Goal: Download file/media

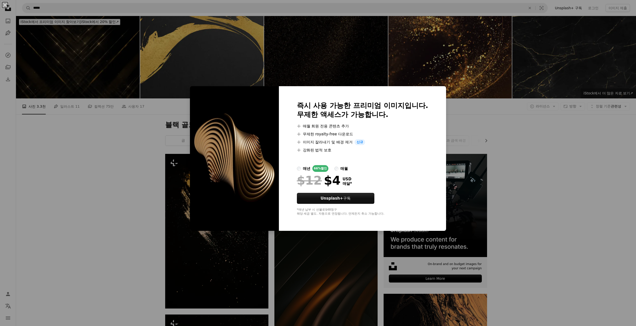
scroll to position [750, 0]
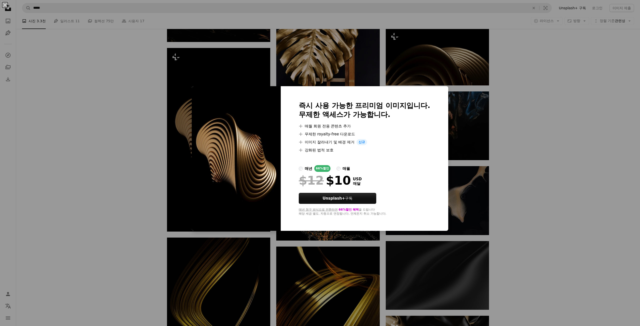
click at [302, 167] on label "매년 66% 할인" at bounding box center [315, 168] width 32 height 7
click at [589, 95] on div "An X shape 즉시 사용 가능한 프리미엄 이미지입니다. 무제한 액세스가 가능합니다. A plus sign 매월 회원 전용 콘텐츠 추가 A…" at bounding box center [320, 163] width 640 height 326
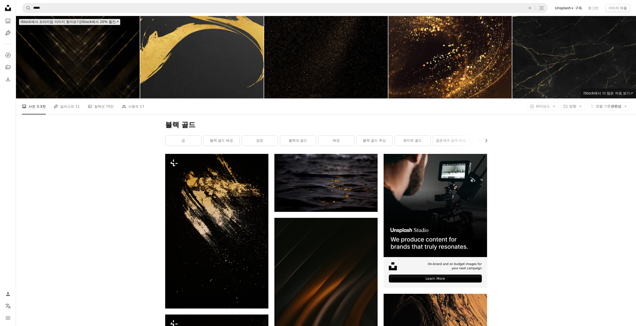
drag, startPoint x: 89, startPoint y: 136, endPoint x: 95, endPoint y: 49, distance: 86.5
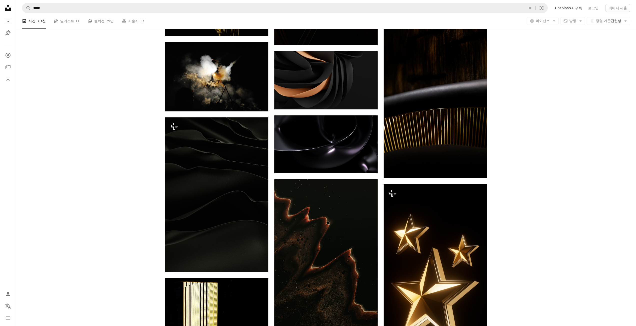
scroll to position [1777, 0]
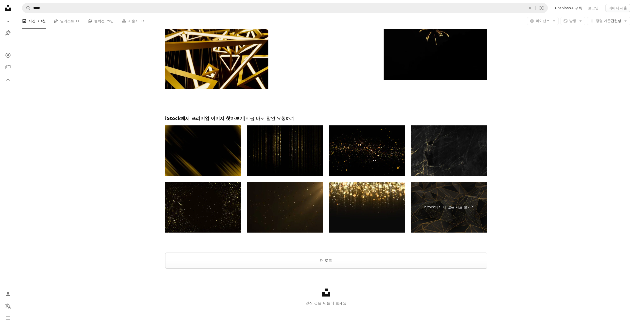
drag, startPoint x: 126, startPoint y: 131, endPoint x: 120, endPoint y: 255, distance: 124.4
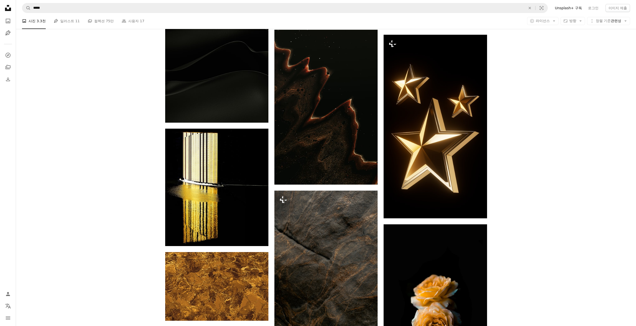
scroll to position [1252, 0]
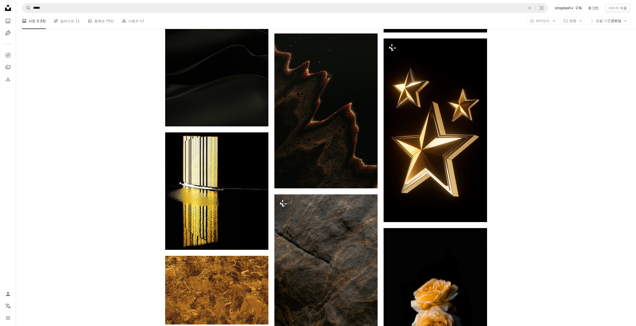
click at [592, 7] on link "로그인" at bounding box center [593, 8] width 17 height 8
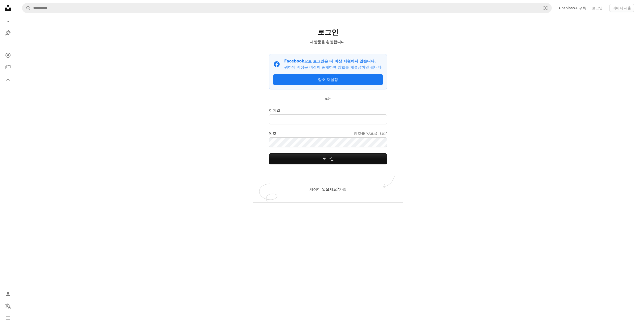
click at [167, 118] on div "A magnifying glass Visual search Unsplash+ 구독 로그인 이미지 제출 로그인 재방문을 환영합니다. Facebo…" at bounding box center [328, 163] width 624 height 326
click at [458, 112] on div "A magnifying glass Visual search Unsplash+ 구독 로그인 이미지 제출 로그인 재방문을 환영합니다. Facebo…" at bounding box center [328, 163] width 624 height 326
click at [310, 125] on input "이메일" at bounding box center [328, 120] width 118 height 10
click at [351, 196] on div "계정이 없으세요? 가입" at bounding box center [328, 190] width 150 height 26
click at [346, 192] on link "가입" at bounding box center [343, 189] width 8 height 5
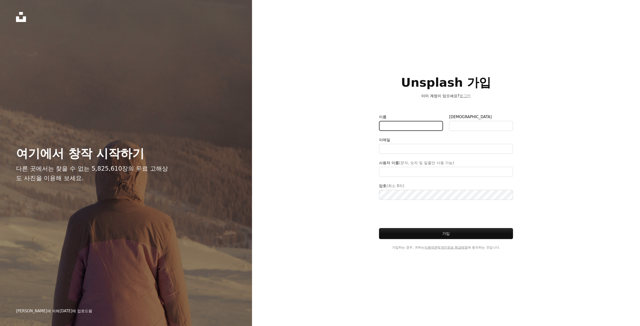
click at [405, 126] on input "이름" at bounding box center [411, 126] width 64 height 10
type input "*"
type input "**********"
type input "**"
type input "*"
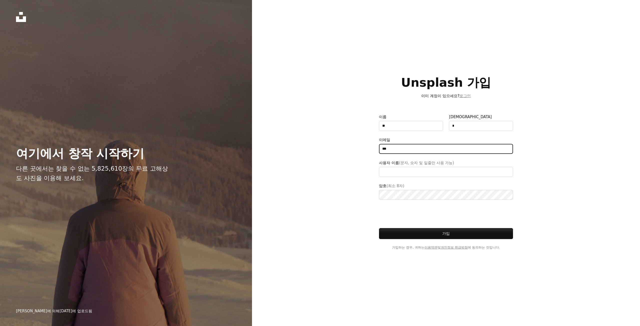
type input "****"
type input "**********"
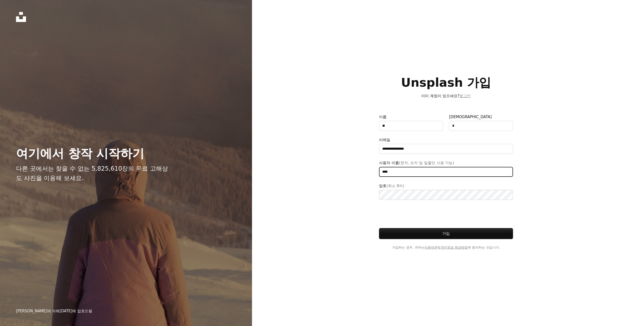
type input "*****"
type input "***"
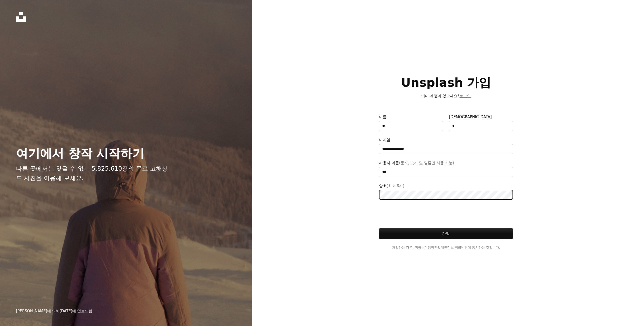
click at [379, 228] on button "가입" at bounding box center [446, 233] width 134 height 11
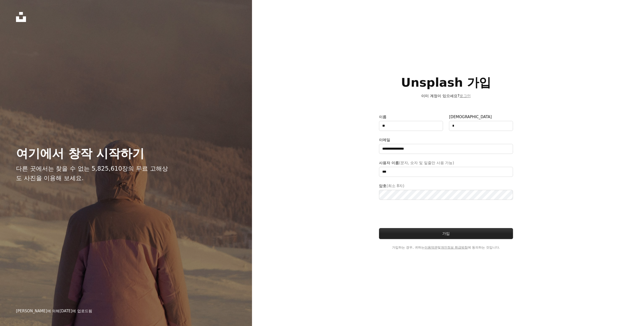
click at [441, 233] on button "가입" at bounding box center [446, 233] width 134 height 11
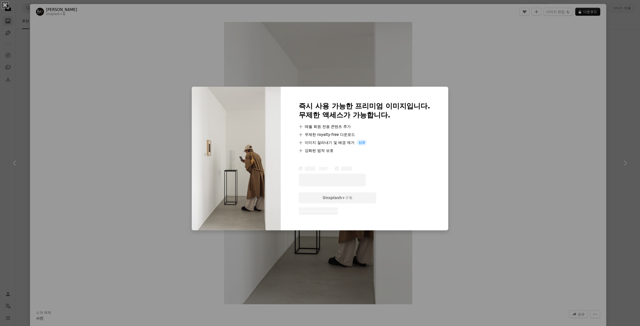
scroll to position [100, 0]
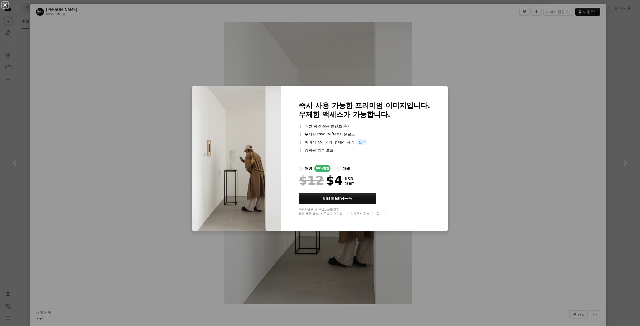
click at [332, 139] on li "A plus sign 이미지 잘라내기 및 배경 제거 신규" at bounding box center [365, 142] width 132 height 6
click at [397, 151] on li "A plus sign 강화된 법적 보호" at bounding box center [365, 150] width 132 height 6
click at [489, 126] on div "An X shape 즉시 사용 가능한 프리미엄 이미지입니다. 무제한 액세스가 가능합니다. A plus sign 매월 회원 전용 콘텐츠 추가 A…" at bounding box center [320, 163] width 640 height 326
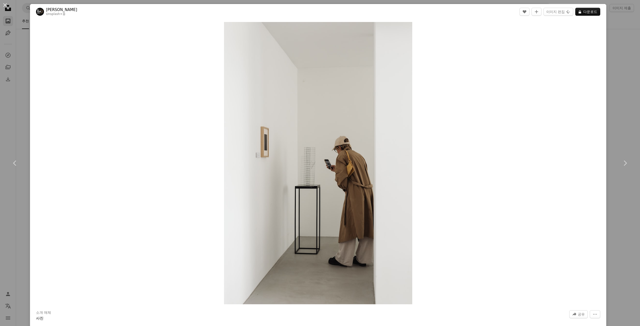
click at [605, 84] on div "An X shape Chevron left Chevron right [PERSON_NAME] Unsplash+ 용 A heart A plus …" at bounding box center [320, 163] width 640 height 326
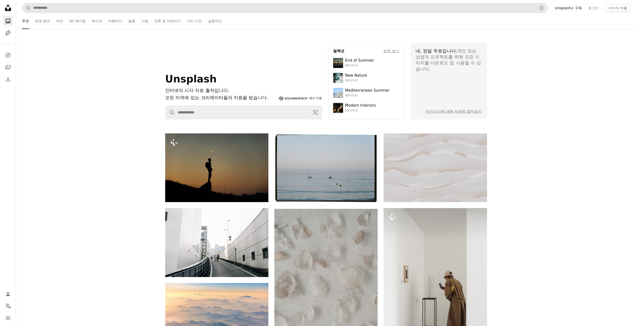
drag, startPoint x: 86, startPoint y: 132, endPoint x: 102, endPoint y: 8, distance: 125.8
click at [73, 23] on link "3D 렌더링" at bounding box center [77, 21] width 17 height 16
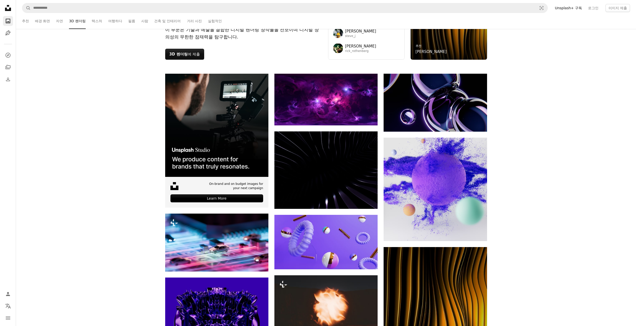
scroll to position [150, 0]
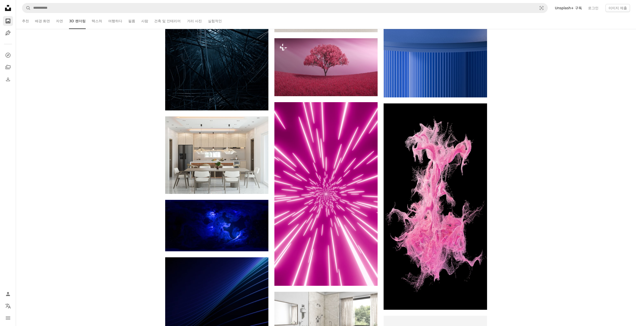
drag, startPoint x: 577, startPoint y: 190, endPoint x: 567, endPoint y: 318, distance: 128.4
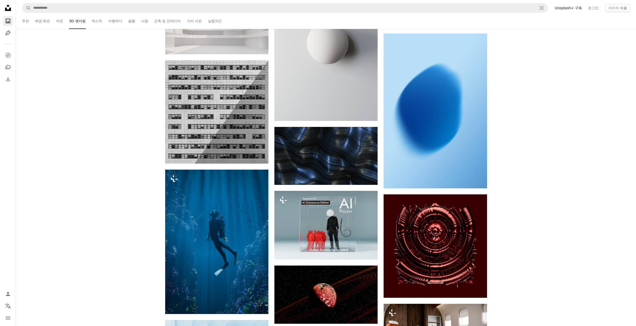
scroll to position [0, 0]
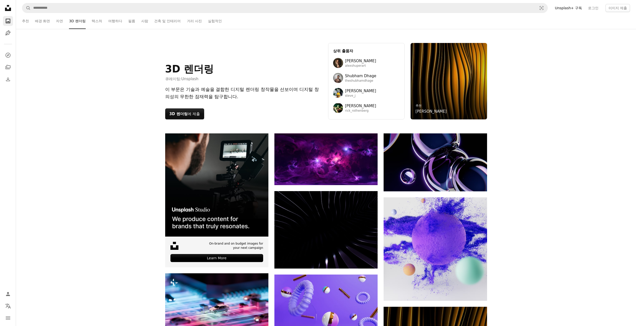
drag, startPoint x: 546, startPoint y: 206, endPoint x: 489, endPoint y: 41, distance: 175.1
click at [207, 96] on div "이 부문은 기술과 예술을 결합한 디지털 렌더링 창작물을 선보이며 디지털 창의성의 무한한 잠재력을 탐구합니다." at bounding box center [243, 93] width 157 height 15
click at [186, 108] on div "3D 렌더링 큐레이팅: Unsplash 이 부문은 기술과 예술을 결합한 디지털 렌더링 창작물을 선보이며 디지털 창의성의 무한한 잠재력을 탐구합…" at bounding box center [243, 81] width 157 height 77
click at [186, 110] on button "3D 렌더링 에 제출" at bounding box center [184, 114] width 39 height 11
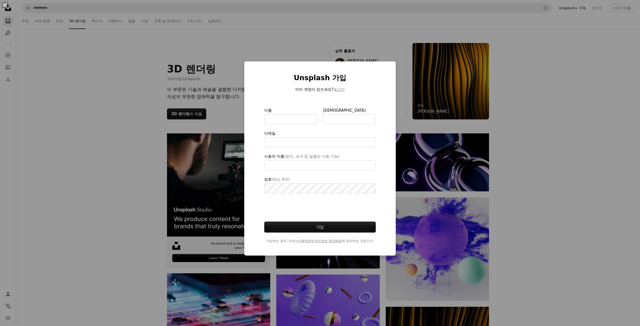
click at [334, 41] on div "An X shape Unsplash 가입 이미 계정이 있으세요? 로그인 이름 성 이메일 사용자 이름 (문자, 숫자 및 밑줄만 사용 가능) 암호…" at bounding box center [320, 163] width 640 height 326
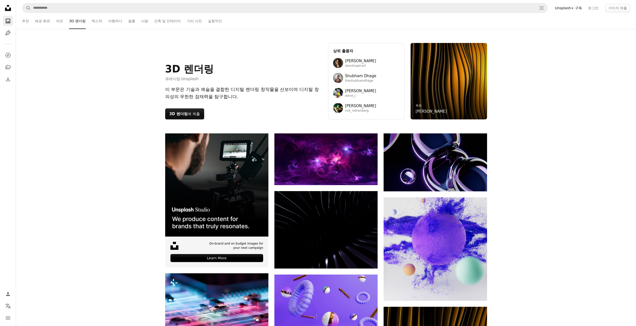
click at [119, 50] on div "3D 렌더링 큐레이팅: Unsplash 이 부문은 기술과 예술을 결합한 디지털 렌더링 창작물을 선보이며 디지털 창의성의 무한한 잠재력을 탐구합…" at bounding box center [326, 81] width 620 height 105
click at [97, 22] on link "텍스처" at bounding box center [97, 21] width 11 height 16
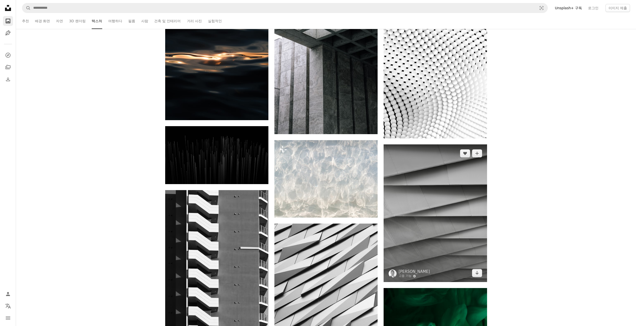
scroll to position [225, 0]
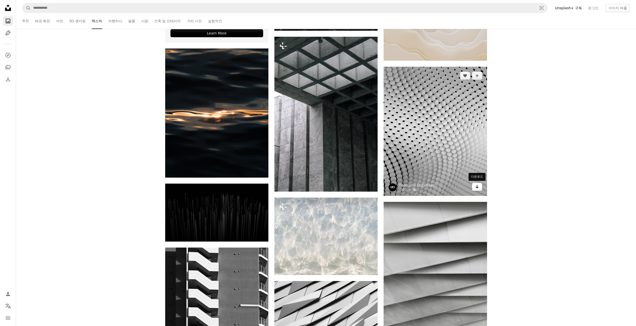
click at [476, 186] on icon "Arrow pointing down" at bounding box center [477, 187] width 4 height 6
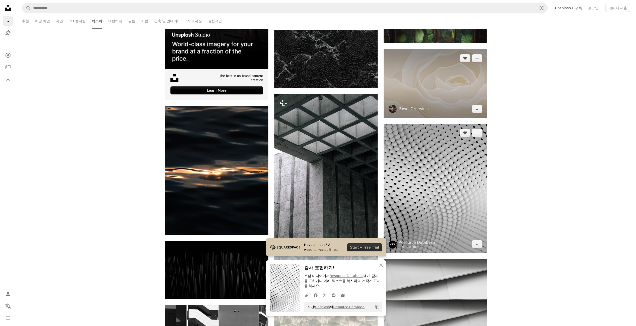
scroll to position [100, 0]
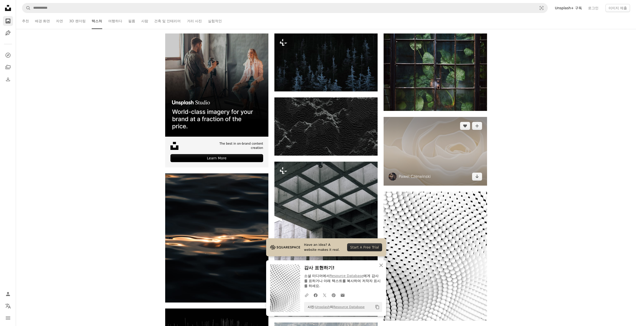
click at [416, 158] on img at bounding box center [435, 151] width 103 height 69
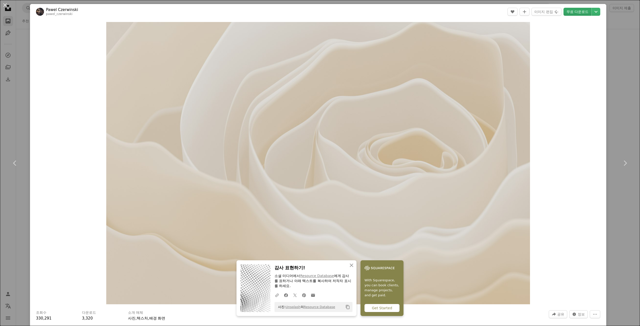
click at [582, 14] on link "무료 다운로드" at bounding box center [578, 12] width 28 height 8
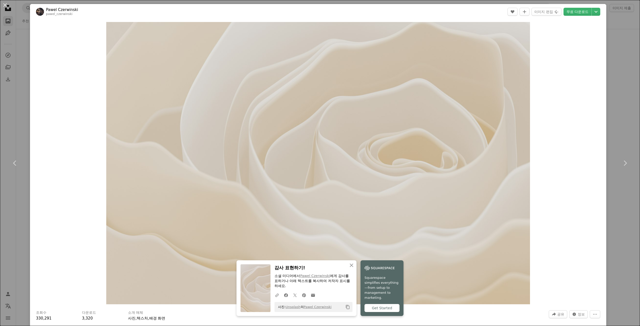
click at [32, 158] on div "Zoom in" at bounding box center [318, 164] width 576 height 288
drag, startPoint x: 19, startPoint y: 154, endPoint x: 26, endPoint y: 153, distance: 7.6
click at [18, 154] on link "Chevron left" at bounding box center [15, 163] width 30 height 48
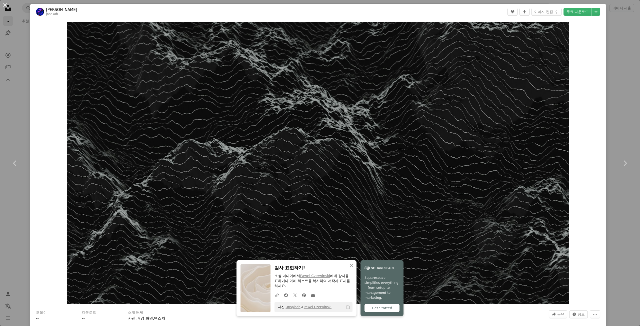
click at [21, 83] on div "An X shape Chevron left Chevron right An X shape 닫기 감사 표현하기! 소셜 미디어에서 [PERSON_N…" at bounding box center [320, 163] width 640 height 326
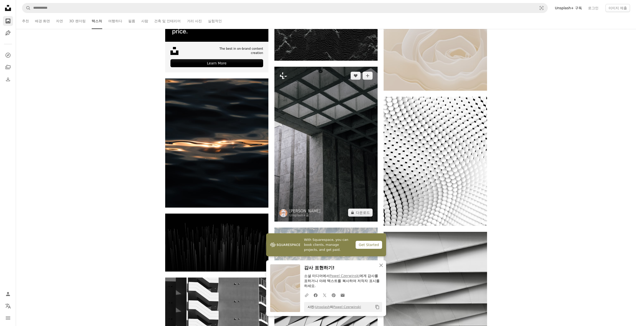
scroll to position [175, 0]
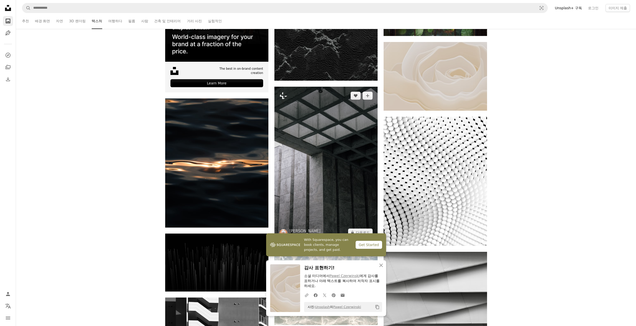
click at [306, 121] on img at bounding box center [326, 164] width 103 height 155
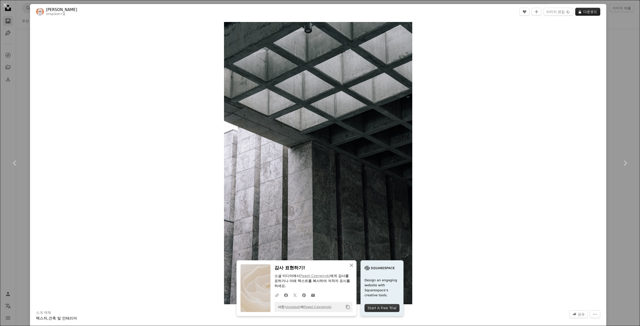
click at [587, 14] on button "A lock 다운로드" at bounding box center [587, 12] width 25 height 8
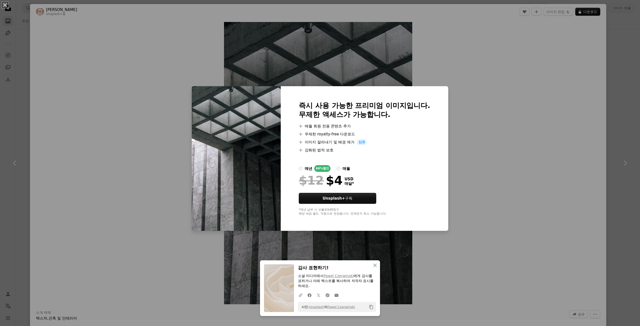
click at [509, 91] on div "An X shape An X shape 닫기 감사 표현하기! 소셜 미디어에서 [PERSON_NAME] 에게 감사를 표하거나 아래 텍스트를 복사…" at bounding box center [320, 163] width 640 height 326
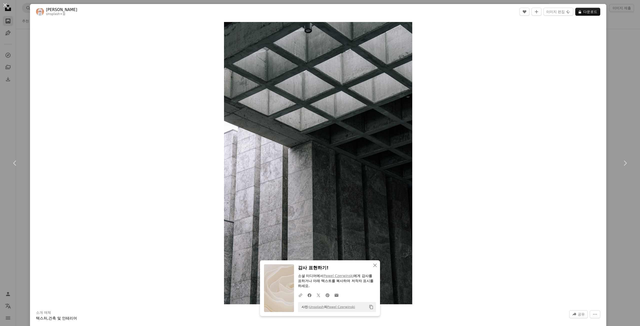
click at [590, 47] on div "Zoom in" at bounding box center [318, 164] width 576 height 288
click at [630, 20] on div "An X shape Chevron left Chevron right An X shape 닫기 감사 표현하기! 소셜 미디어에서 [PERSON_N…" at bounding box center [320, 163] width 640 height 326
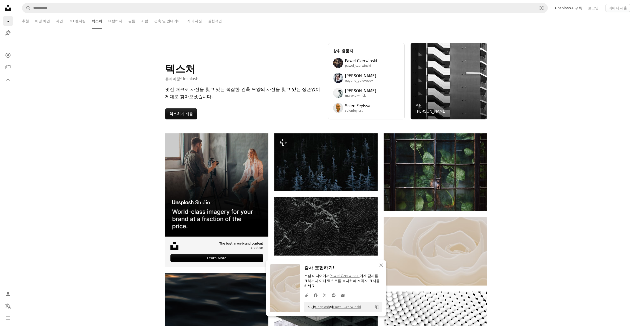
click at [71, 80] on div "텍스처 큐레이팅: Unsplash 멋진 매크로 사진을 찾고 있든 복잡한 건축 모양의 사진을 찾고 있든 상관없이 제대로 찾아오셨습니다. 텍스처 …" at bounding box center [326, 81] width 620 height 105
click at [74, 23] on link "3D 렌더링" at bounding box center [77, 21] width 17 height 16
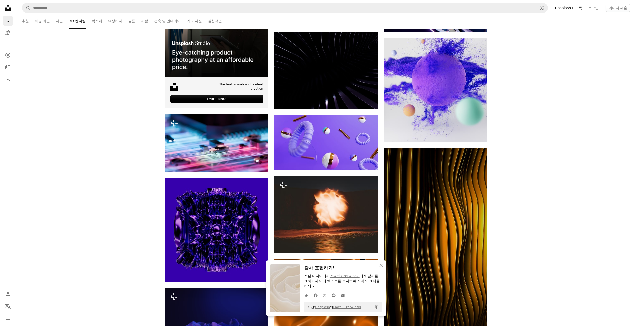
scroll to position [225, 0]
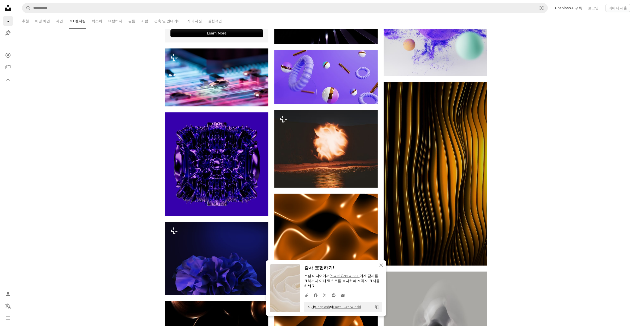
click at [29, 22] on link "추천" at bounding box center [25, 21] width 7 height 16
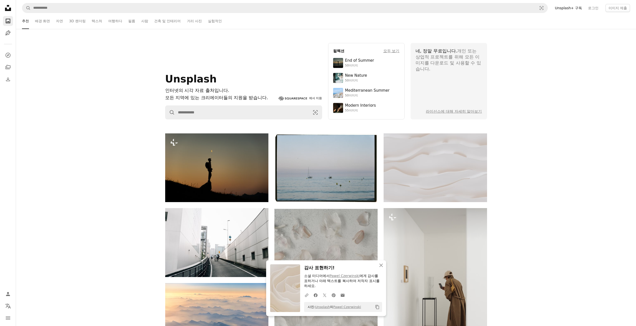
click at [52, 23] on ul "추천 배경 화면 자연 3D 렌더링 텍스처 여행하다 필름 사람 건축 및 인테리어 거리 사진 실험적인" at bounding box center [332, 21] width 595 height 16
click at [49, 22] on link "배경 화면" at bounding box center [42, 21] width 15 height 16
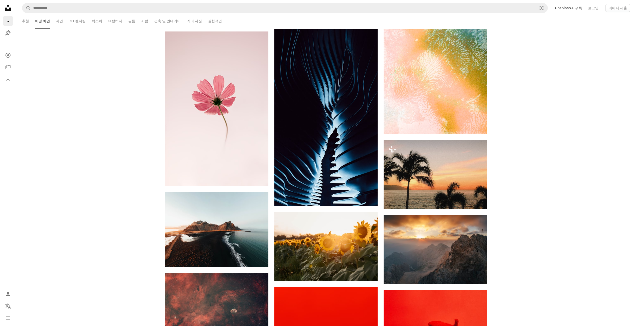
scroll to position [575, 0]
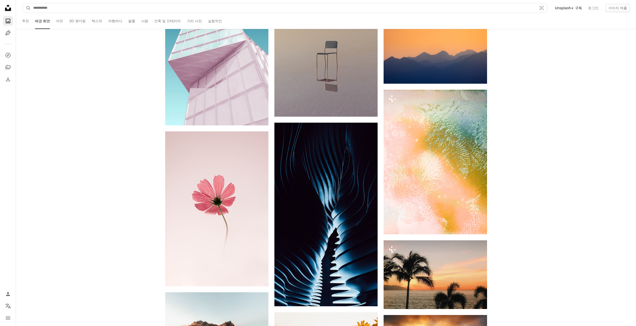
click at [57, 11] on input "사이트 전체에서 이미지 찾기" at bounding box center [283, 8] width 505 height 10
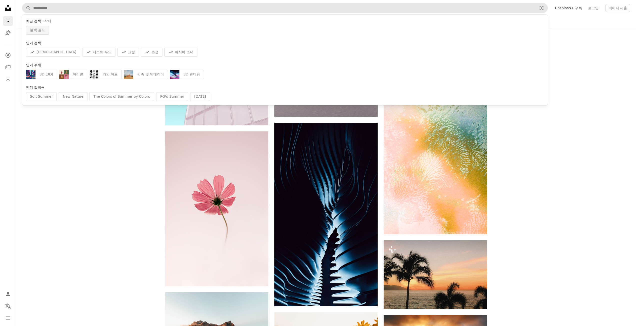
click at [34, 28] on span "블랙 골드" at bounding box center [37, 30] width 15 height 5
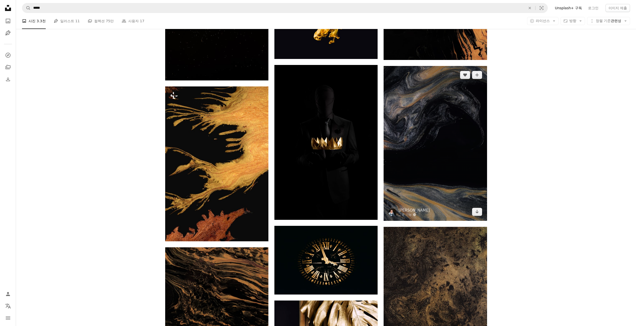
scroll to position [425, 0]
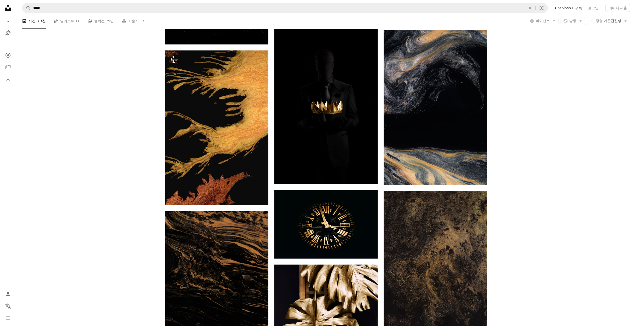
click at [581, 160] on div "Plus sign for Unsplash+ A heart A plus sign [PERSON_NAME] Unsplash+ 용 A lock 다운…" at bounding box center [326, 182] width 620 height 906
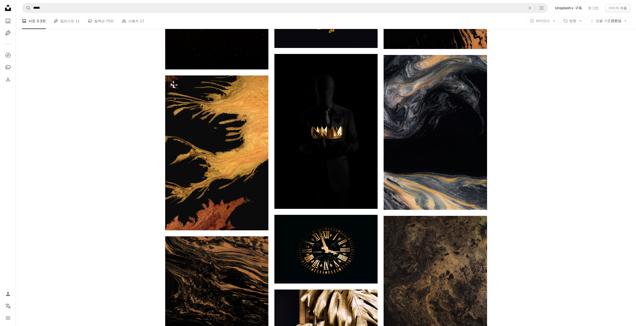
click at [563, 162] on div "Plus sign for Unsplash+ A heart A plus sign [PERSON_NAME] Unsplash+ 용 A lock 다운…" at bounding box center [326, 207] width 620 height 906
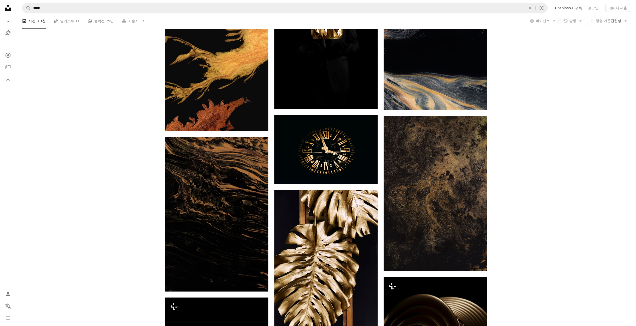
scroll to position [500, 0]
click at [561, 162] on div "Plus sign for Unsplash+ A heart A plus sign [PERSON_NAME] Unsplash+ 용 A lock 다운…" at bounding box center [326, 107] width 620 height 906
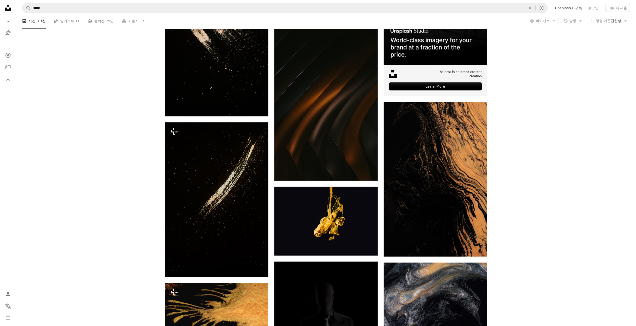
scroll to position [0, 0]
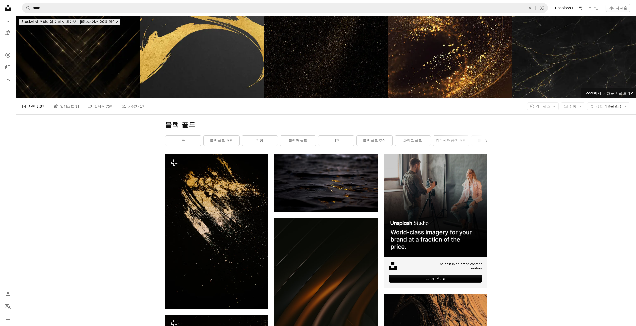
drag, startPoint x: 559, startPoint y: 178, endPoint x: 546, endPoint y: 98, distance: 80.8
click at [7, 12] on icon "Unsplash logo Unsplash 홈" at bounding box center [8, 8] width 10 height 10
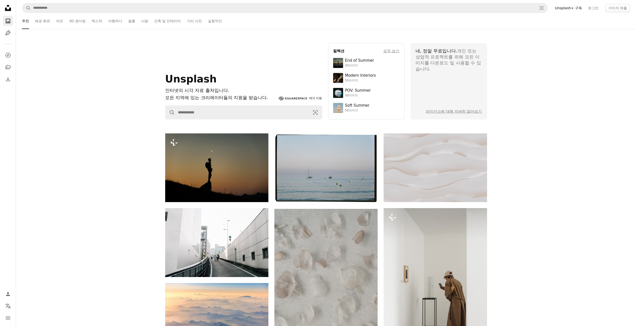
click at [7, 10] on icon at bounding box center [8, 8] width 6 height 6
click at [149, 20] on ul "추천 배경 화면 자연 3D 렌더링 텍스처 여행하다 필름 사람 건축 및 인테리어 거리 사진 실험적인" at bounding box center [332, 21] width 595 height 16
click at [141, 24] on link "사람" at bounding box center [144, 21] width 7 height 16
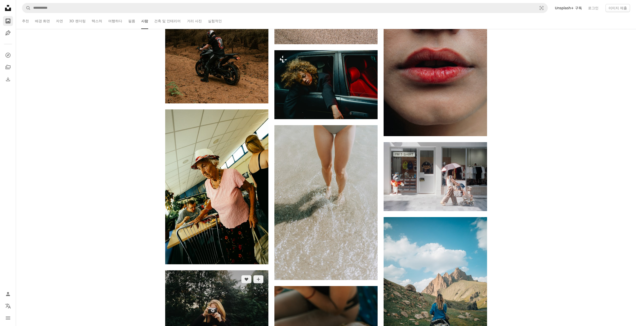
drag, startPoint x: 165, startPoint y: 169, endPoint x: 174, endPoint y: 218, distance: 49.6
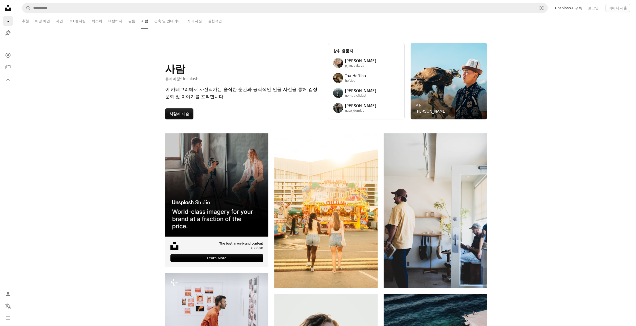
click at [135, 20] on ul "추천 배경 화면 자연 3D 렌더링 텍스처 여행하다 필름 사람 건축 및 인테리어 거리 사진 실험적인" at bounding box center [332, 21] width 595 height 16
click at [133, 21] on link "필름" at bounding box center [131, 21] width 7 height 16
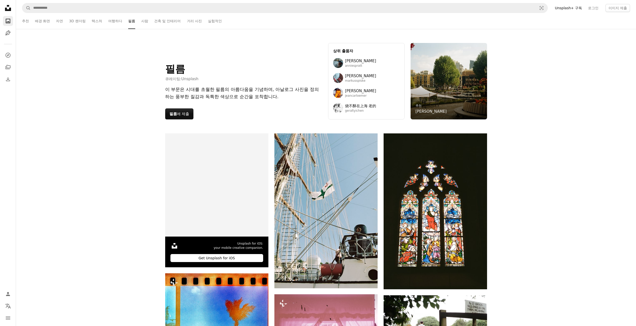
drag, startPoint x: 130, startPoint y: 137, endPoint x: 157, endPoint y: -17, distance: 156.4
click at [117, 85] on div "필름 큐레이팅: Unsplash 이 부문은 시대를 초월한 필름의 아름다움을 기념하며, 아날로그 사진을 정의하는 풍부한 질감과 독특한 색상으로 …" at bounding box center [326, 81] width 620 height 105
click at [27, 23] on link "추천" at bounding box center [25, 21] width 7 height 16
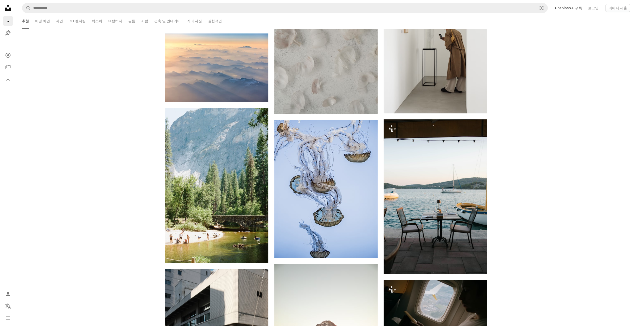
scroll to position [250, 0]
click at [41, 23] on link "배경 화면" at bounding box center [42, 21] width 15 height 16
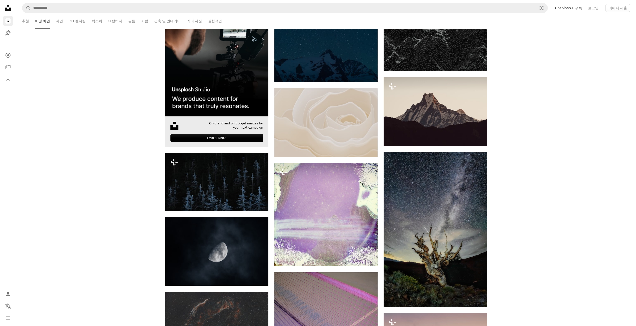
scroll to position [75, 0]
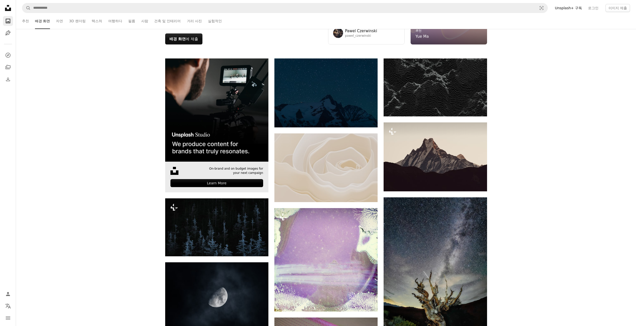
click at [205, 135] on img at bounding box center [216, 110] width 103 height 103
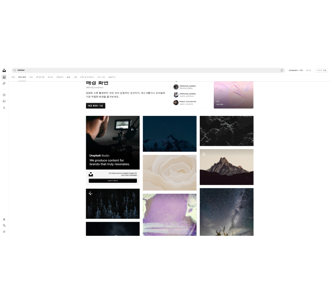
scroll to position [0, 0]
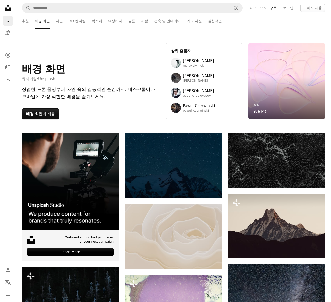
drag, startPoint x: 182, startPoint y: 0, endPoint x: 124, endPoint y: 31, distance: 65.4
click at [127, 31] on div "배경 화면 큐레이팅: Unsplash 장엄한 드론 촬영부터 자연 속의 감동적인 순간까지, 데스크톱이나 모바일에 가장 적합한 배경을 즐겨보세요.…" at bounding box center [173, 81] width 315 height 105
click at [8, 7] on icon "Unsplash logo Unsplash 홈" at bounding box center [8, 8] width 10 height 10
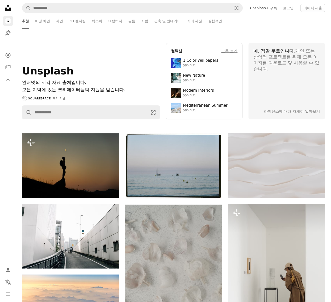
click at [7, 157] on nav "Unsplash logo Unsplash 홈 A photo Pen Tool A compass A stack of folders Download…" at bounding box center [8, 151] width 16 height 302
click at [9, 250] on nav "Unsplash logo Unsplash 홈 A photo Pen Tool A compass A stack of folders Download…" at bounding box center [8, 151] width 16 height 302
